Goal: Find specific page/section: Find specific page/section

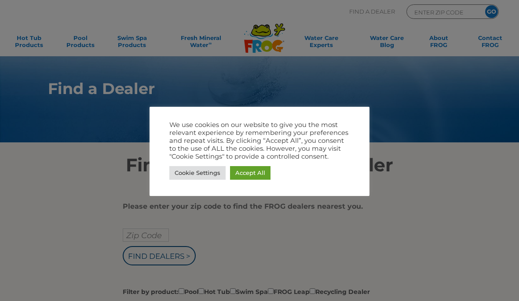
click at [259, 173] on link "Accept All" at bounding box center [250, 173] width 40 height 14
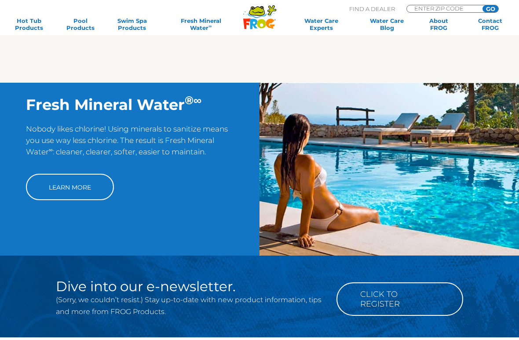
scroll to position [595, 0]
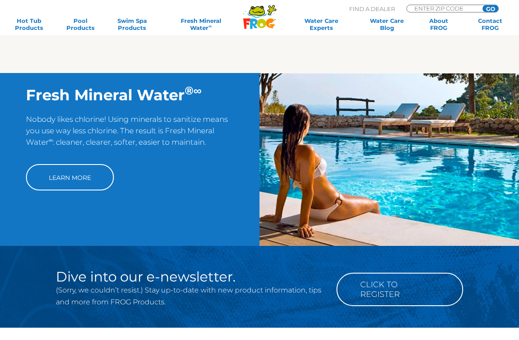
click at [399, 187] on img at bounding box center [390, 159] width 260 height 173
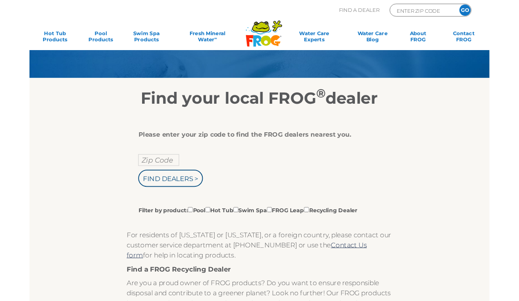
scroll to position [55, 0]
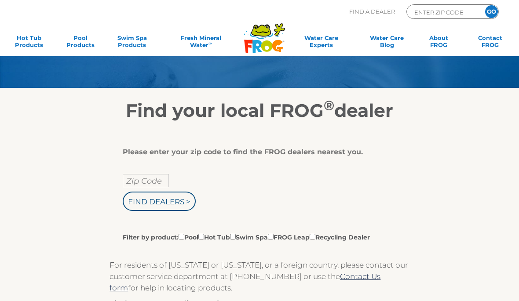
click at [191, 239] on label "Filter by product: Pool Hot Tub Swim Spa FROG Leap Recycling Dealer" at bounding box center [246, 237] width 247 height 10
click at [184, 239] on input "Filter by product: Pool Hot Tub Swim Spa FROG Leap Recycling Dealer" at bounding box center [182, 237] width 6 height 6
checkbox input "true"
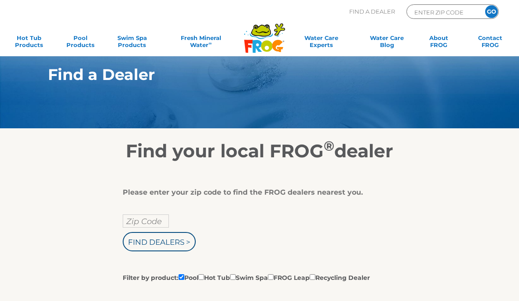
scroll to position [14, 0]
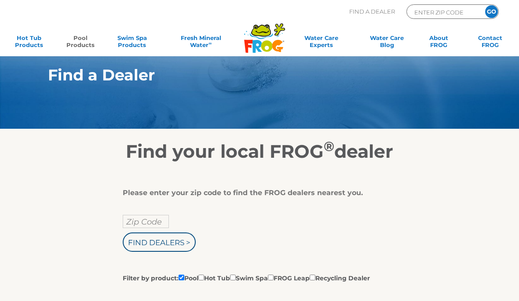
click at [91, 39] on link "Pool Products" at bounding box center [80, 43] width 40 height 18
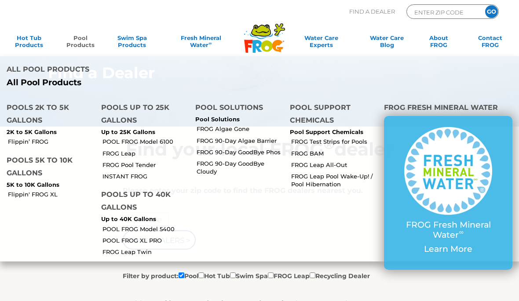
scroll to position [13, 0]
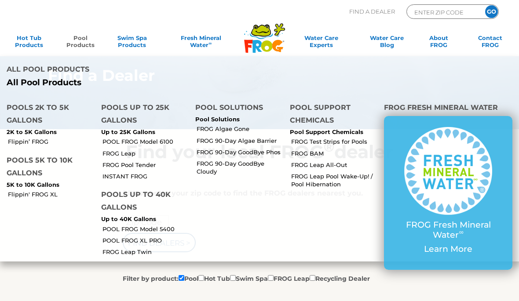
click at [176, 242] on input "Find Dealers >" at bounding box center [159, 242] width 73 height 19
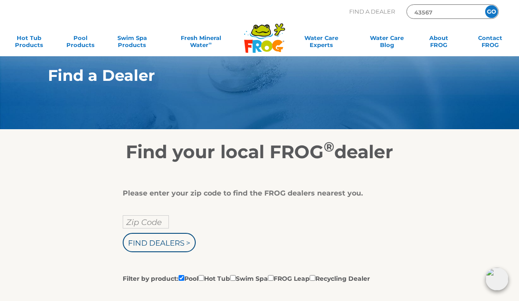
type input "43567"
click at [491, 11] on input "GO" at bounding box center [491, 11] width 13 height 13
click at [493, 11] on input "GO" at bounding box center [491, 11] width 13 height 13
click at [186, 240] on input "Find Dealers >" at bounding box center [159, 242] width 73 height 19
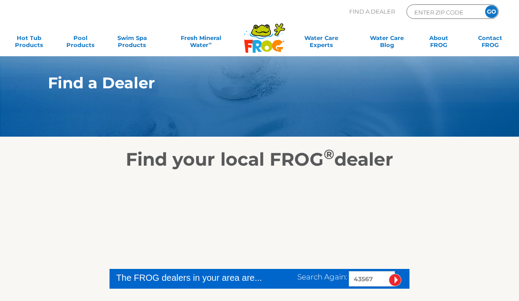
scroll to position [5, 0]
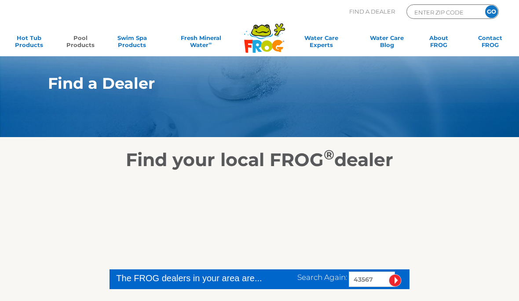
click at [90, 43] on link "Pool Products" at bounding box center [80, 43] width 40 height 18
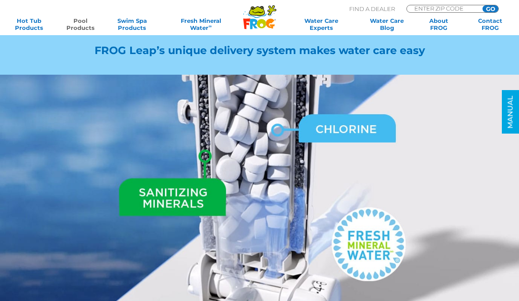
scroll to position [943, 0]
